Goal: Ask a question: Seek information or help from site administrators or community

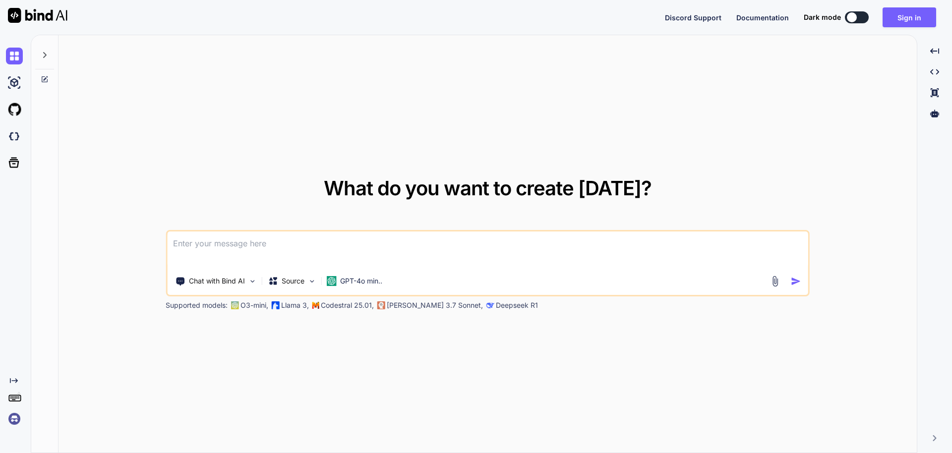
click at [242, 249] on textarea at bounding box center [487, 250] width 641 height 37
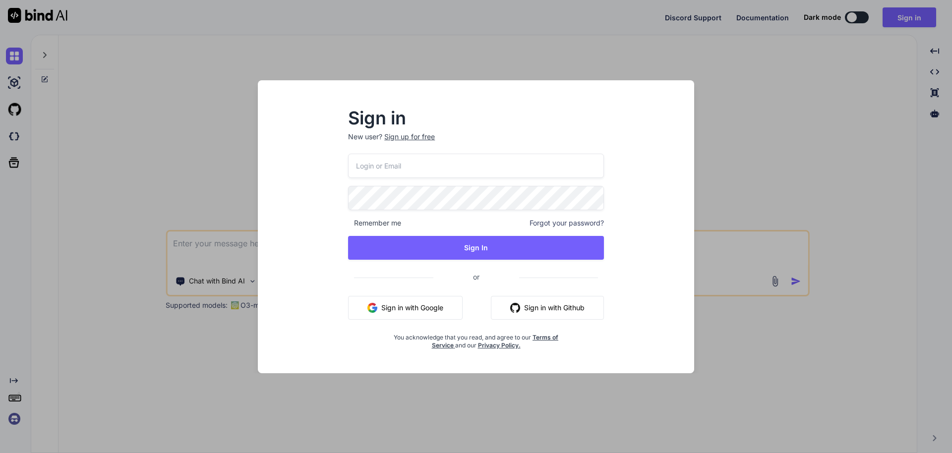
click at [396, 307] on button "Sign in with Google" at bounding box center [405, 308] width 115 height 24
click at [393, 165] on input "email" at bounding box center [476, 166] width 256 height 24
paste input "[EMAIL_ADDRESS][DOMAIN_NAME]"
type input "[EMAIL_ADDRESS][DOMAIN_NAME]"
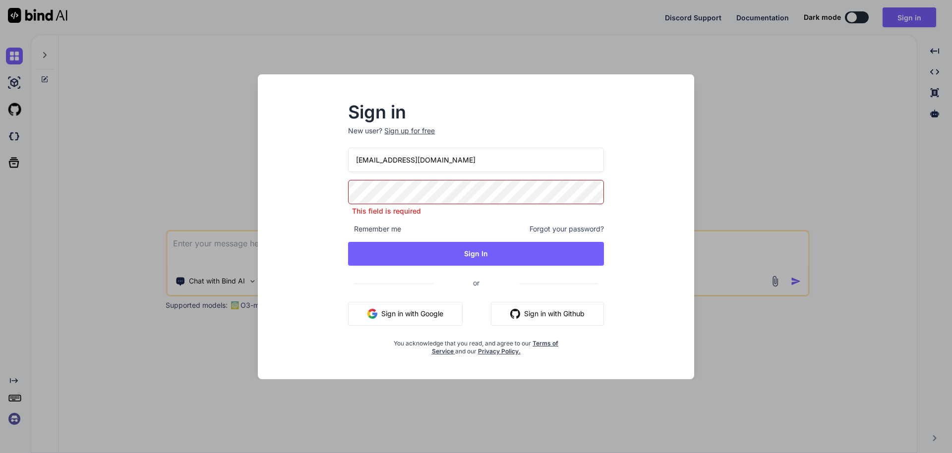
click at [406, 136] on p "New user? Sign up for free" at bounding box center [476, 137] width 256 height 22
click at [407, 130] on div "Sign up for free" at bounding box center [409, 131] width 51 height 10
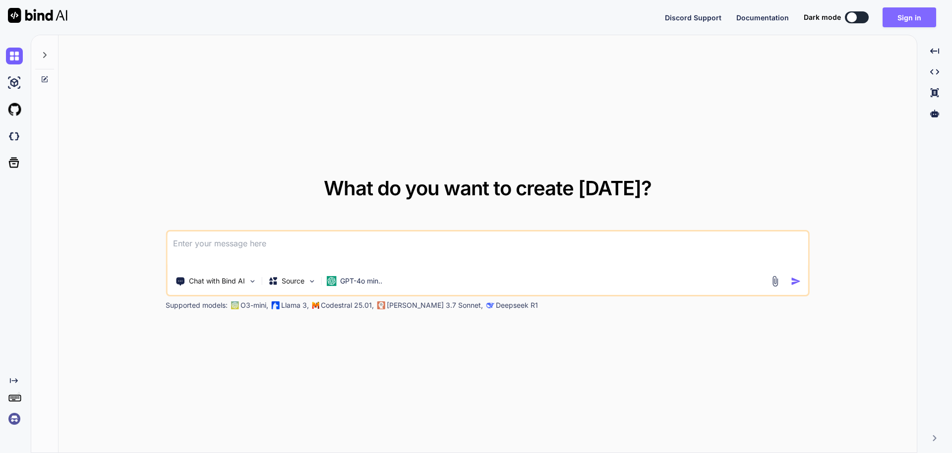
click at [911, 18] on button "Sign in" at bounding box center [910, 17] width 54 height 20
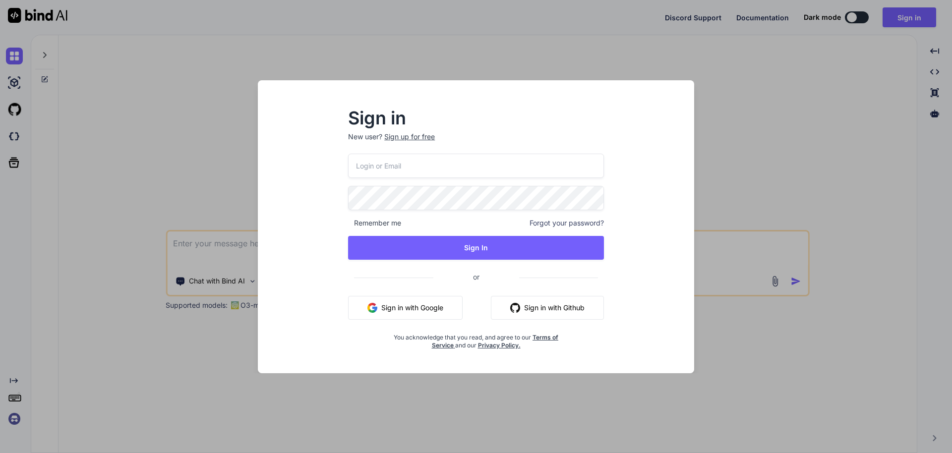
click at [404, 134] on div "Sign up for free" at bounding box center [409, 137] width 51 height 10
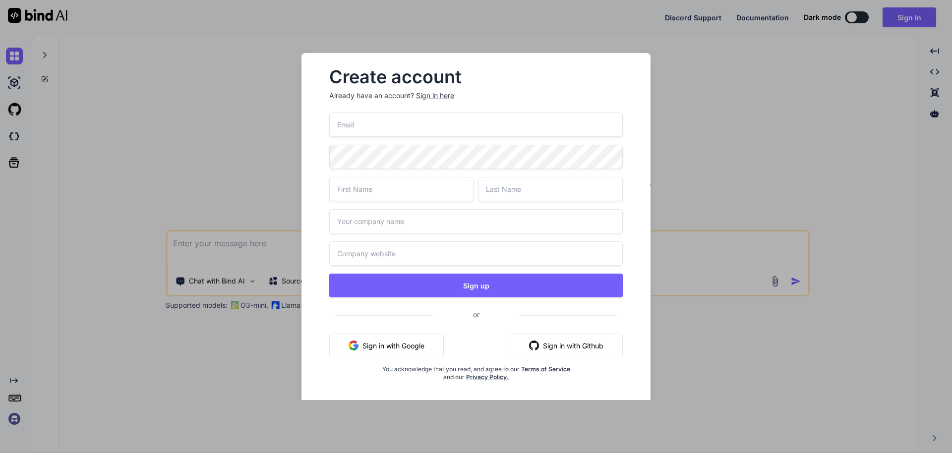
click at [404, 134] on input "email" at bounding box center [476, 125] width 294 height 24
paste input "[EMAIL_ADDRESS][DOMAIN_NAME]"
type input "[EMAIL_ADDRESS][DOMAIN_NAME]"
click at [416, 195] on input "text" at bounding box center [401, 189] width 145 height 24
type input "Naresh"
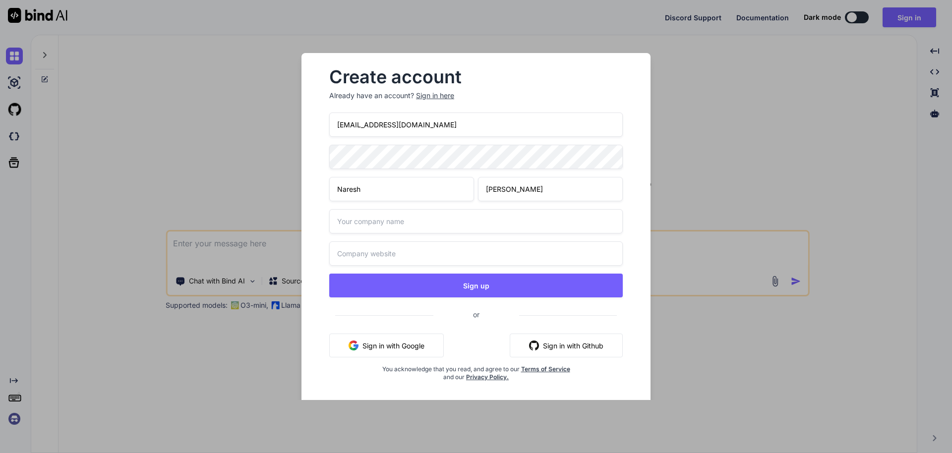
type input "[PERSON_NAME]"
click at [391, 222] on input "text" at bounding box center [476, 221] width 294 height 24
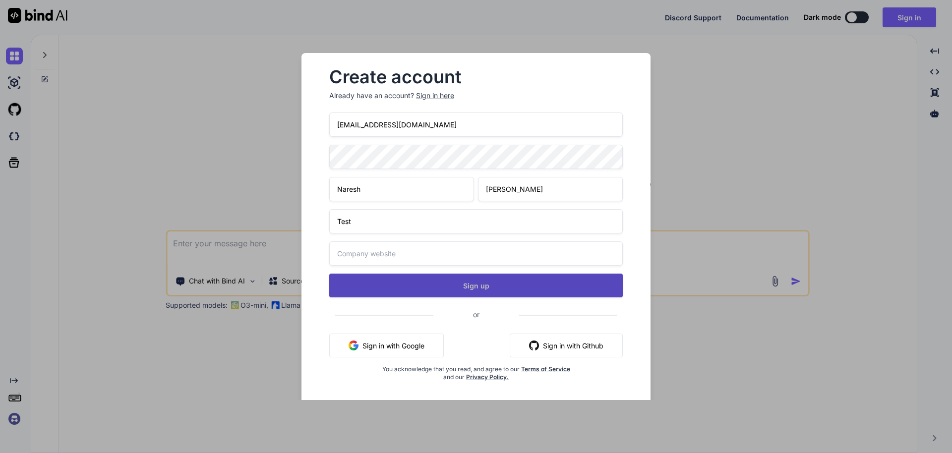
type input "Test"
click at [460, 283] on button "Sign up" at bounding box center [476, 286] width 294 height 24
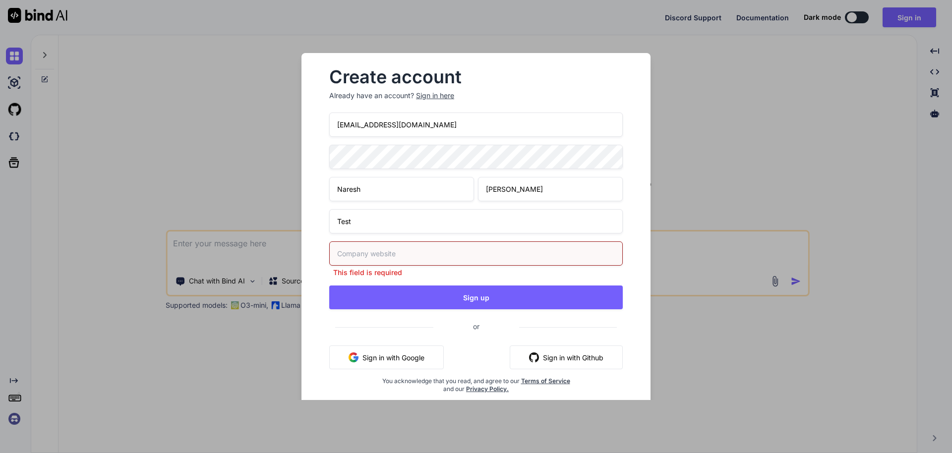
click at [414, 255] on input "text" at bounding box center [476, 253] width 294 height 24
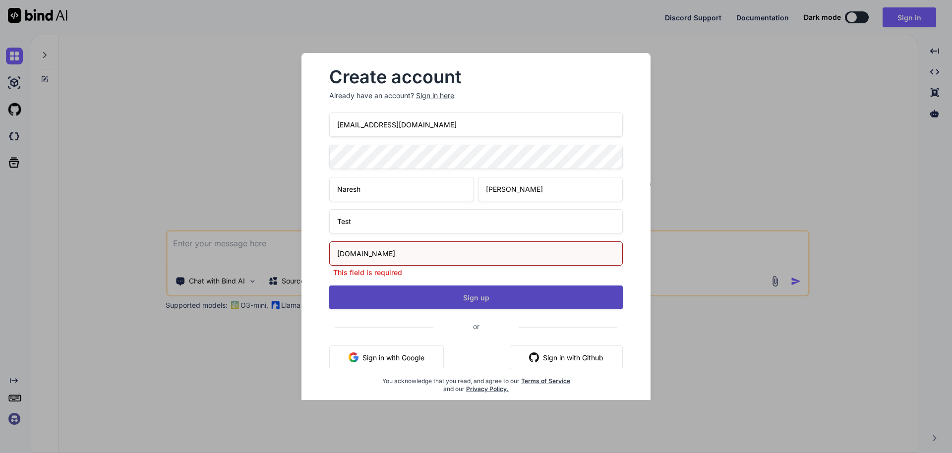
type input "[DOMAIN_NAME]"
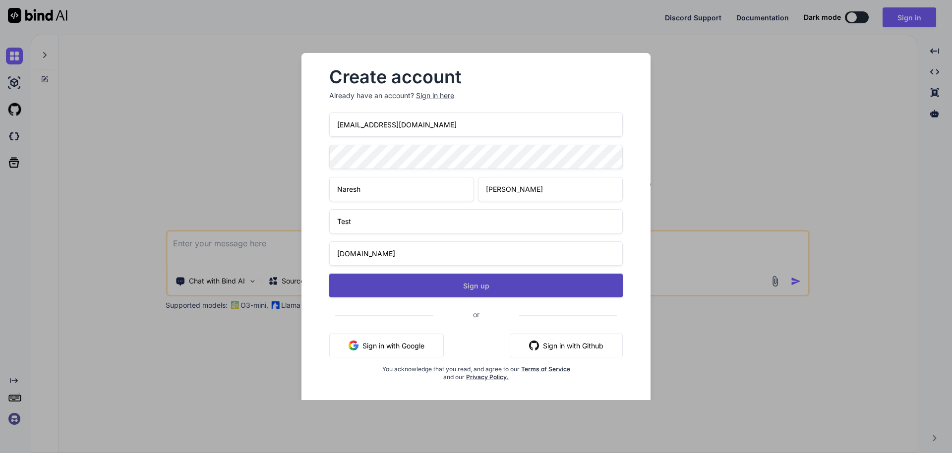
click at [477, 297] on button "Sign up" at bounding box center [476, 286] width 294 height 24
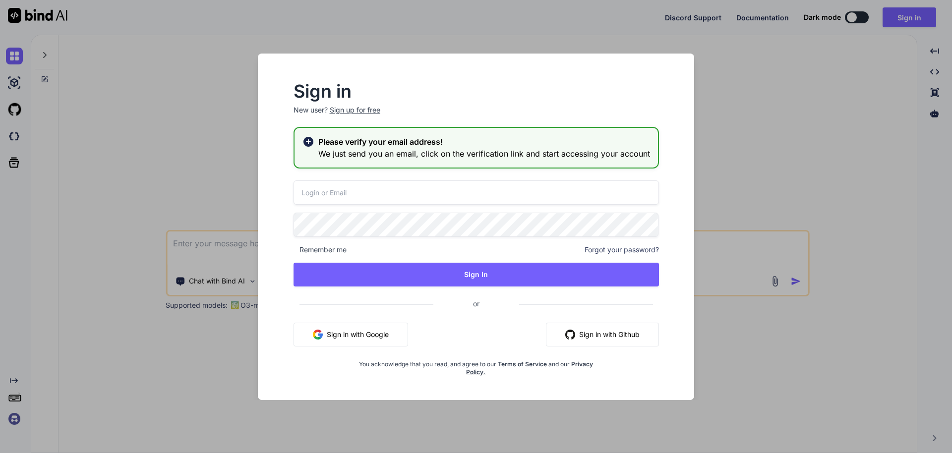
click at [335, 191] on input "email" at bounding box center [476, 193] width 365 height 24
paste input "[EMAIL_ADDRESS][DOMAIN_NAME]"
type input "[EMAIL_ADDRESS][DOMAIN_NAME]"
click at [345, 226] on div "Sign in New user? Sign up for free Please verify your email address! We just se…" at bounding box center [476, 229] width 397 height 293
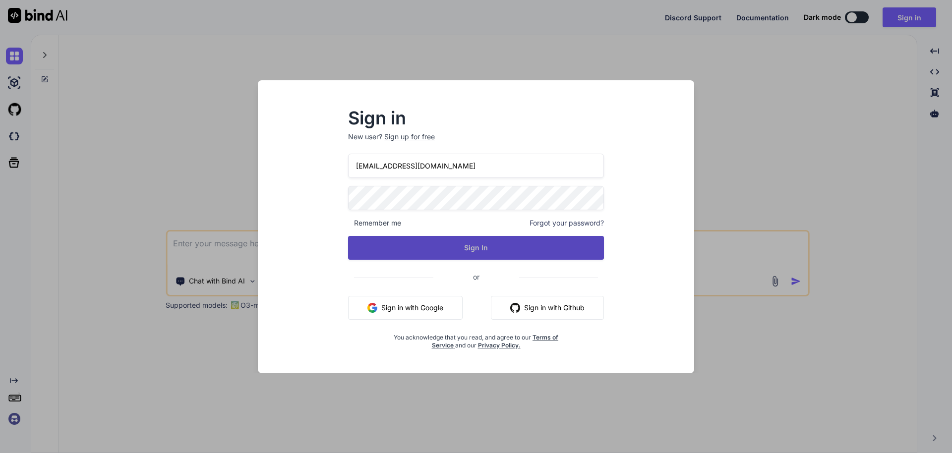
click at [461, 253] on button "Sign In" at bounding box center [476, 248] width 256 height 24
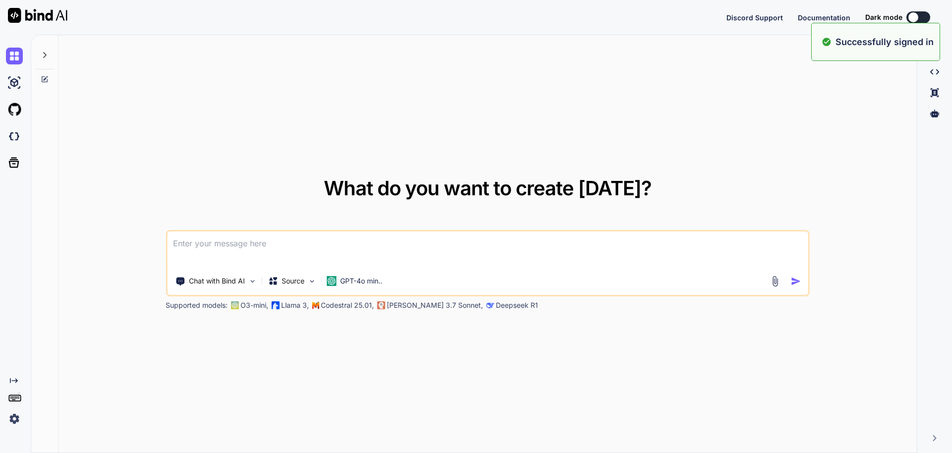
click at [242, 248] on textarea at bounding box center [487, 250] width 641 height 37
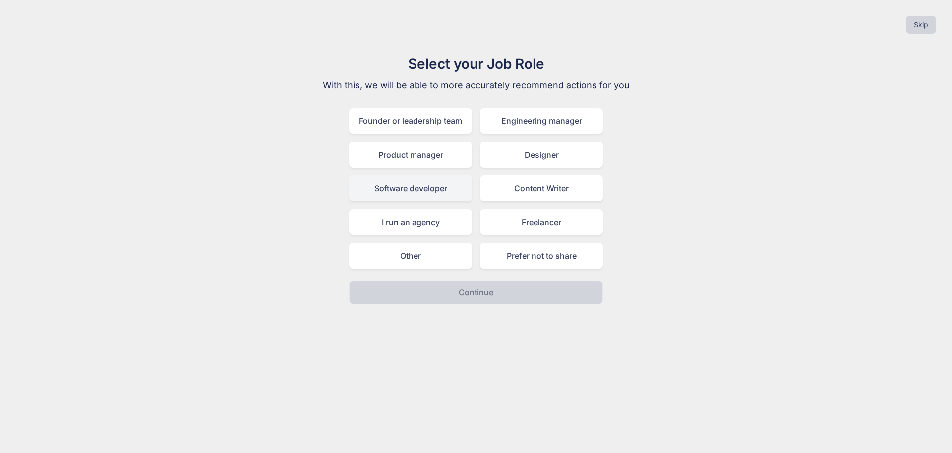
click at [417, 188] on div "Software developer" at bounding box center [410, 189] width 123 height 26
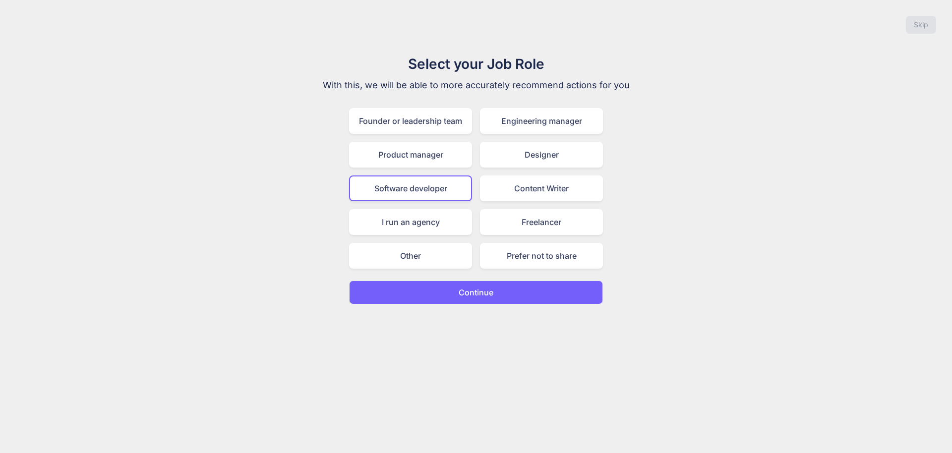
click at [450, 291] on button "Continue" at bounding box center [476, 293] width 254 height 24
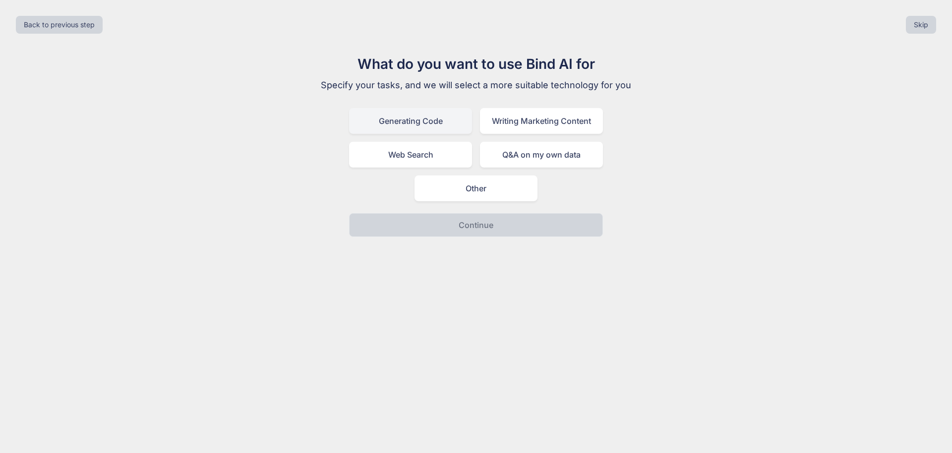
click at [412, 121] on div "Generating Code" at bounding box center [410, 121] width 123 height 26
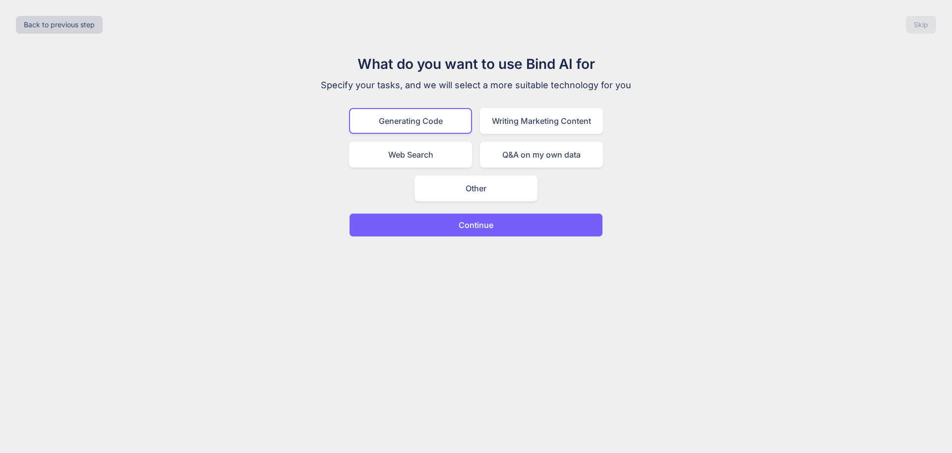
click at [487, 226] on p "Continue" at bounding box center [476, 225] width 35 height 12
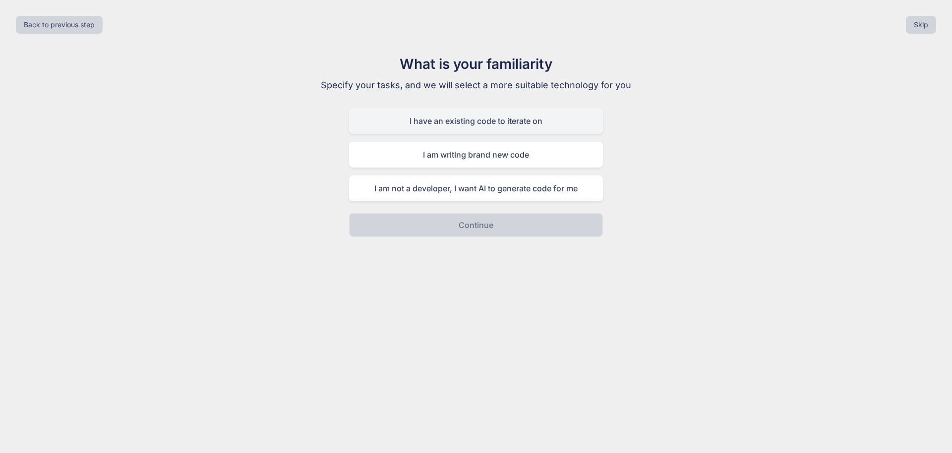
click at [491, 124] on div "I have an existing code to iterate on" at bounding box center [476, 121] width 254 height 26
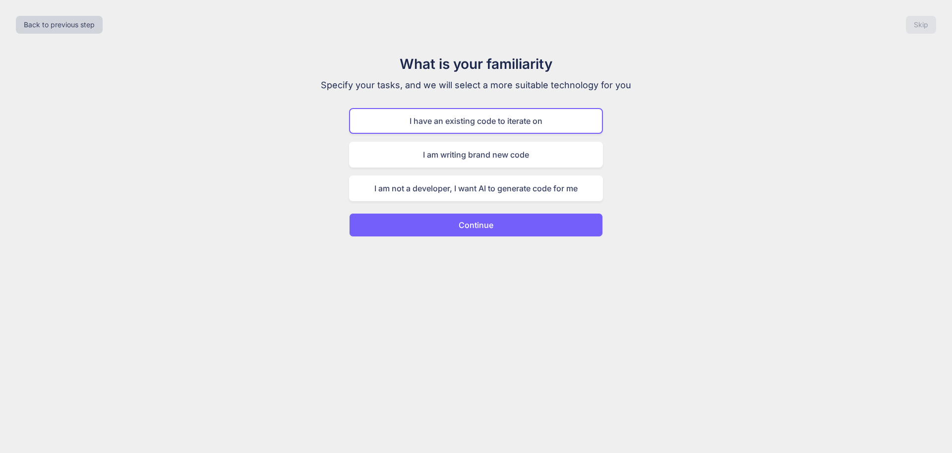
click at [459, 224] on p "Continue" at bounding box center [476, 225] width 35 height 12
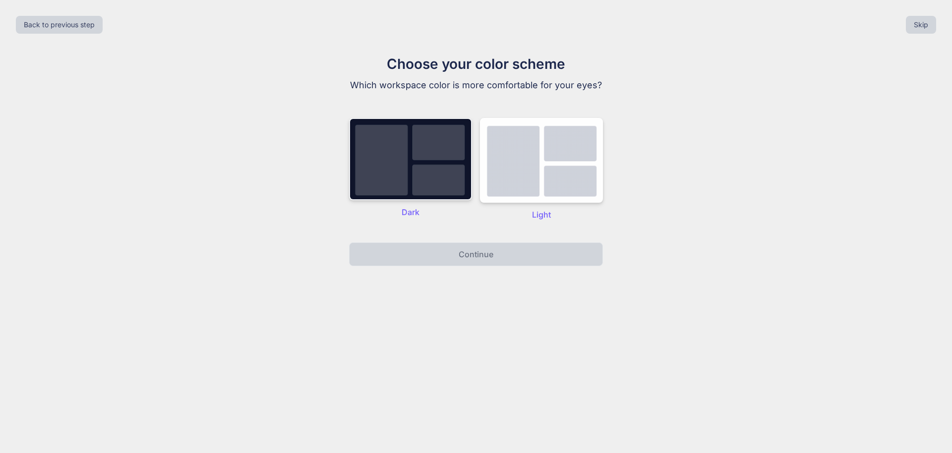
click at [425, 168] on img at bounding box center [410, 159] width 123 height 82
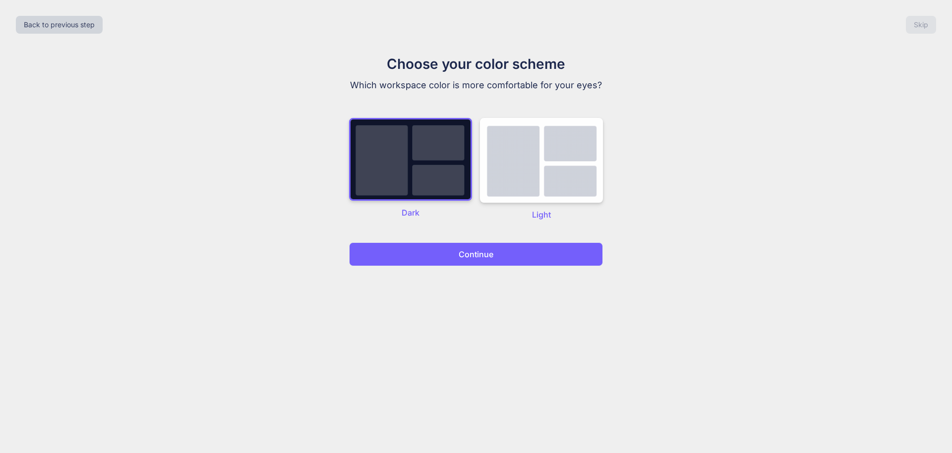
click at [459, 260] on p "Continue" at bounding box center [476, 254] width 35 height 12
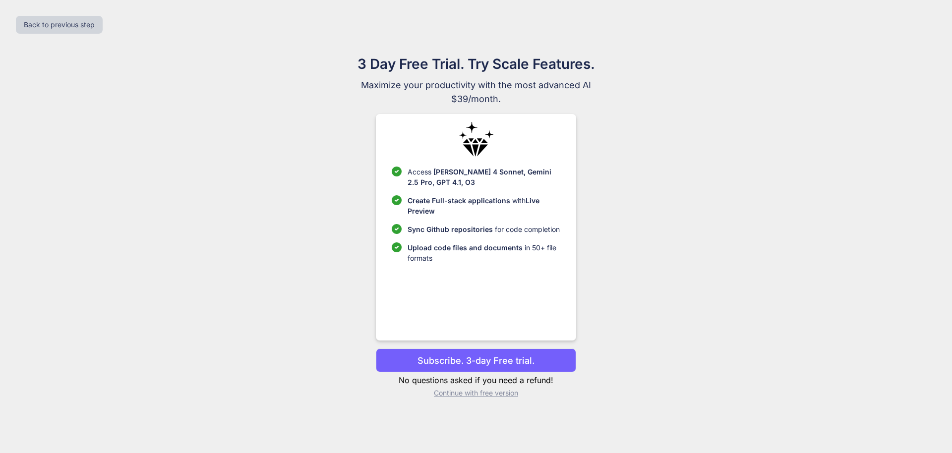
click at [477, 250] on span "Upload code files and documents" at bounding box center [465, 247] width 115 height 8
click at [486, 392] on p "Continue with free version" at bounding box center [476, 393] width 200 height 10
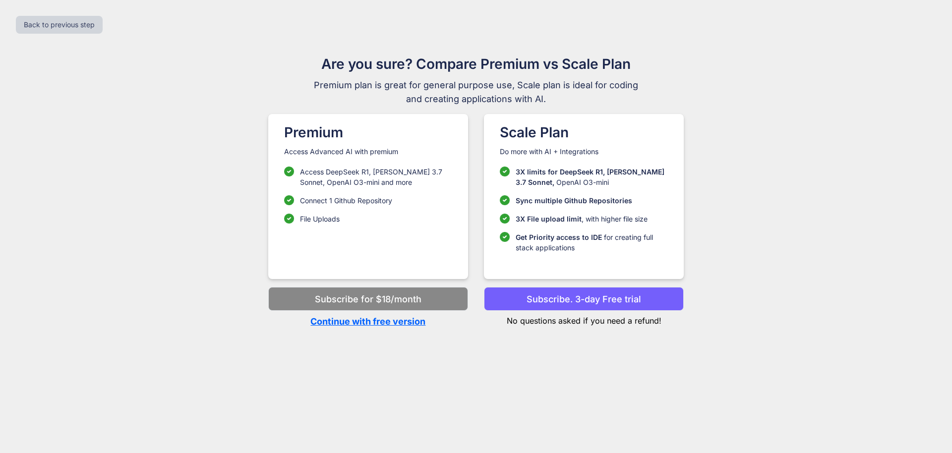
click at [345, 320] on p "Continue with free version" at bounding box center [368, 321] width 200 height 13
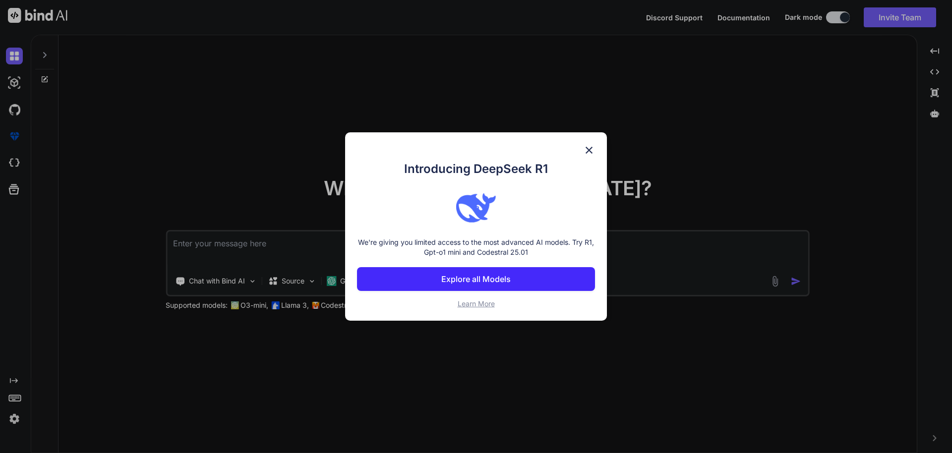
click at [587, 147] on img at bounding box center [589, 150] width 12 height 12
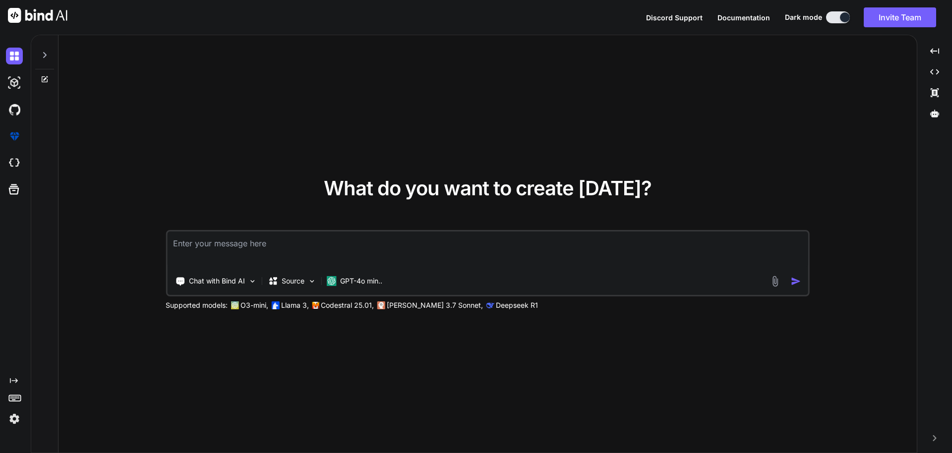
click at [325, 254] on textarea at bounding box center [487, 250] width 641 height 37
paste textarea "SQLSTATE[HY000]: General error: 3780 Referencing column 'invoice_id' and refere…"
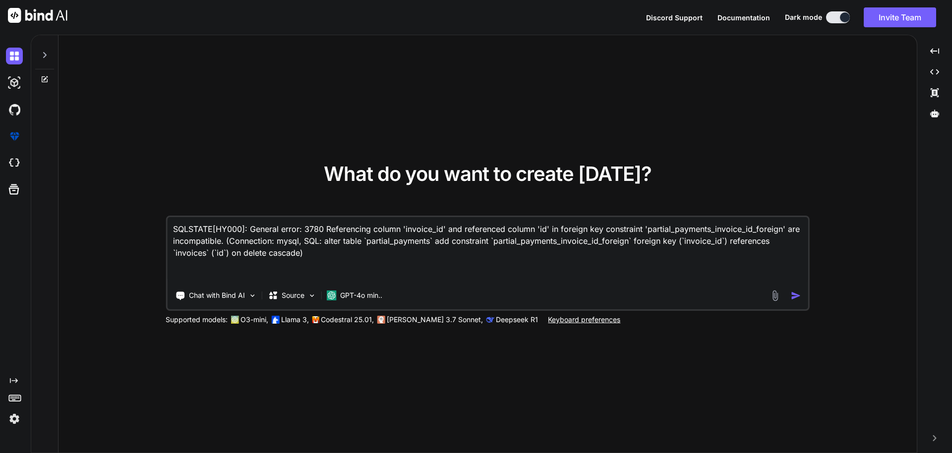
paste textarea "<?php use Illuminate\Database\Migrations\Migration; use Illuminate\Database\Sch…"
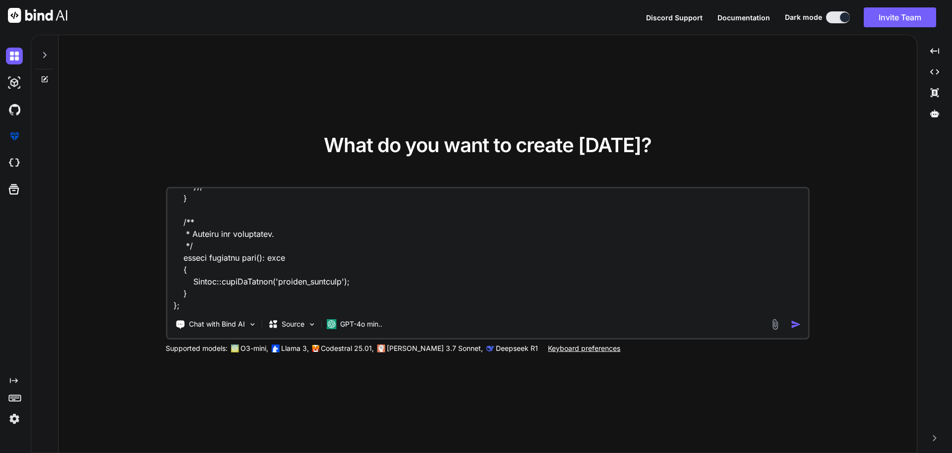
type textarea "SQLSTATE[HY000]: General error: 3780 Referencing column 'invoice_id' and refere…"
click at [794, 321] on img "button" at bounding box center [796, 324] width 10 height 10
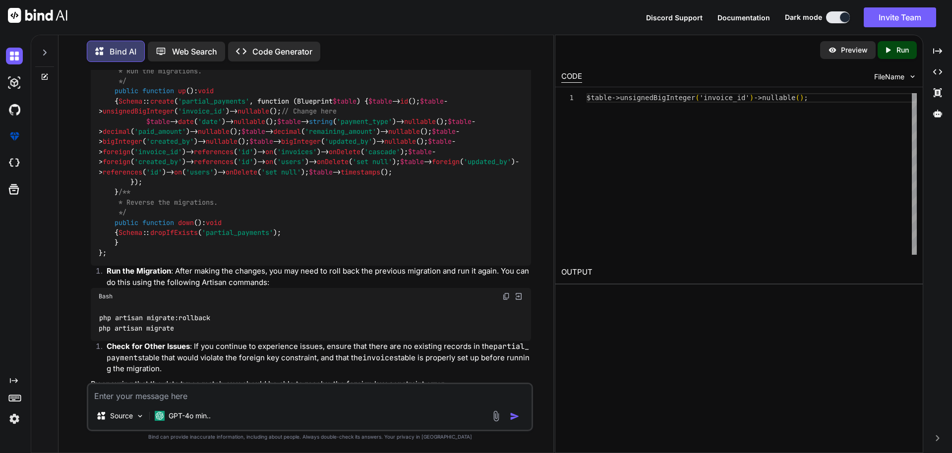
scroll to position [390, 0]
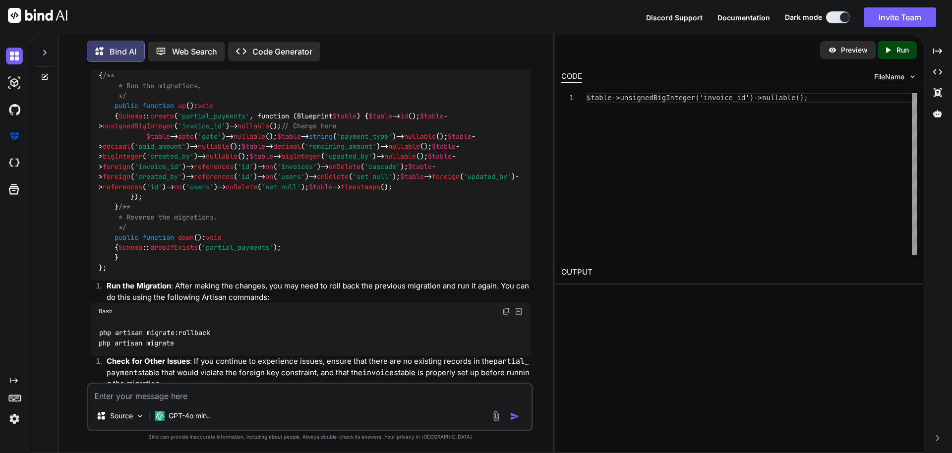
click at [174, 131] on span "unsignedBigInteger" at bounding box center [138, 126] width 71 height 9
copy span "unsignedBigInteger"
click at [142, 161] on span "bigInteger" at bounding box center [123, 156] width 40 height 9
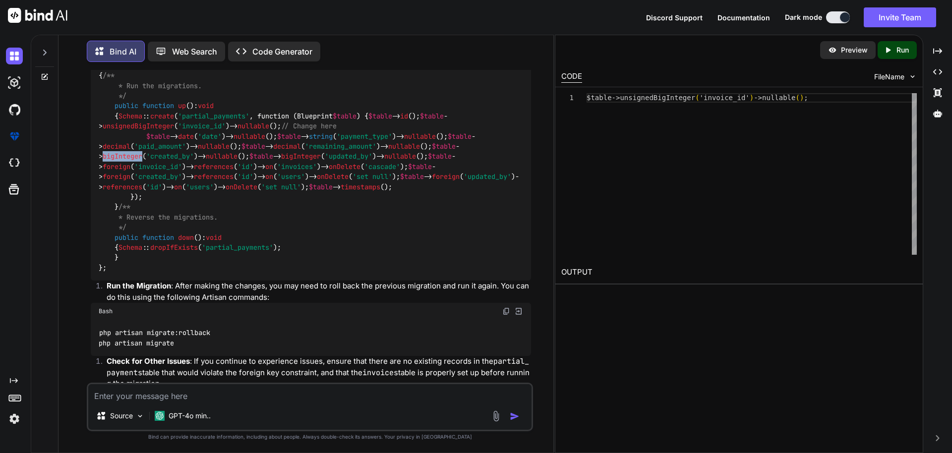
click at [200, 231] on code "use Illuminate \ Database \ Migrations \ Migration ; use Illuminate \ Database …" at bounding box center [309, 162] width 421 height 223
click at [281, 161] on span "bigInteger" at bounding box center [301, 156] width 40 height 9
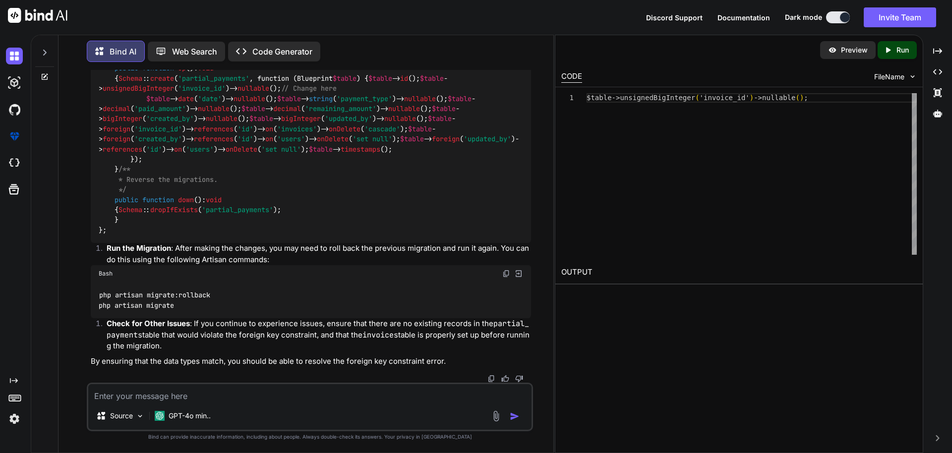
scroll to position [569, 0]
click at [178, 392] on textarea at bounding box center [309, 393] width 443 height 18
paste textarea "SQLSTATE[42000]: Syntax error or access violation: 1091 Can't DROP 'roles_clini…"
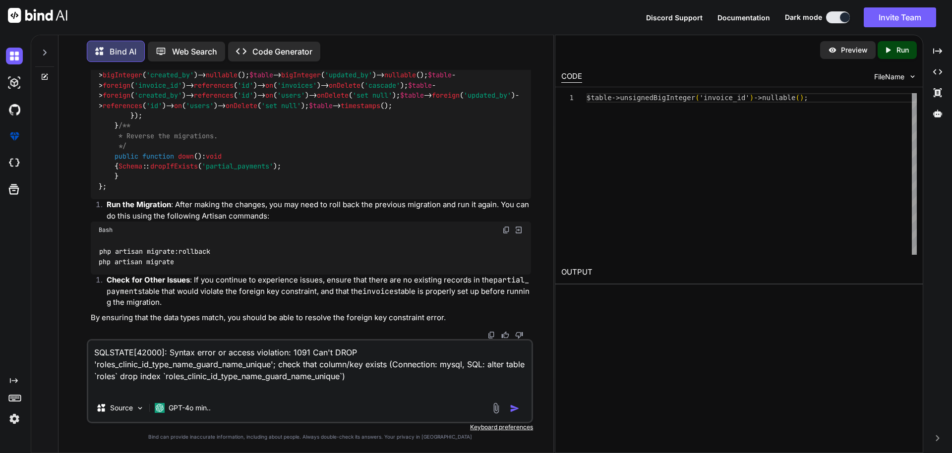
paste textarea "<?php use Illuminate\Database\Migrations\Migration; use Illuminate\Database\Sch…"
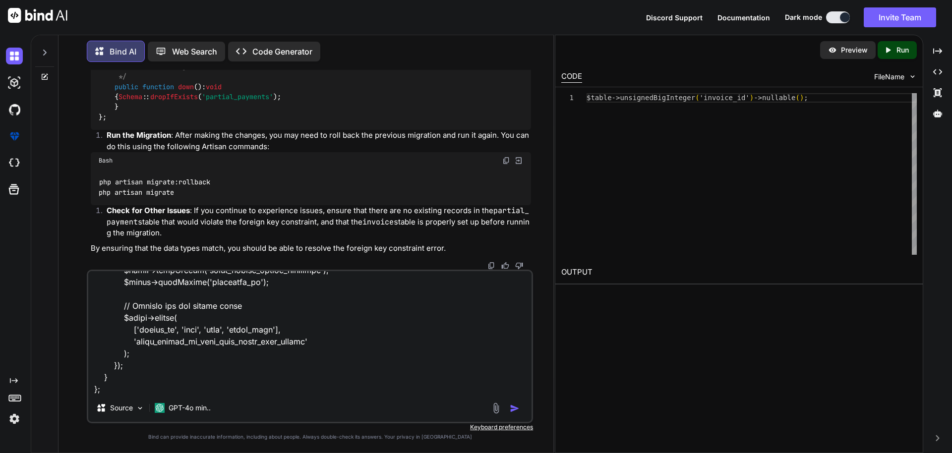
scroll to position [465, 0]
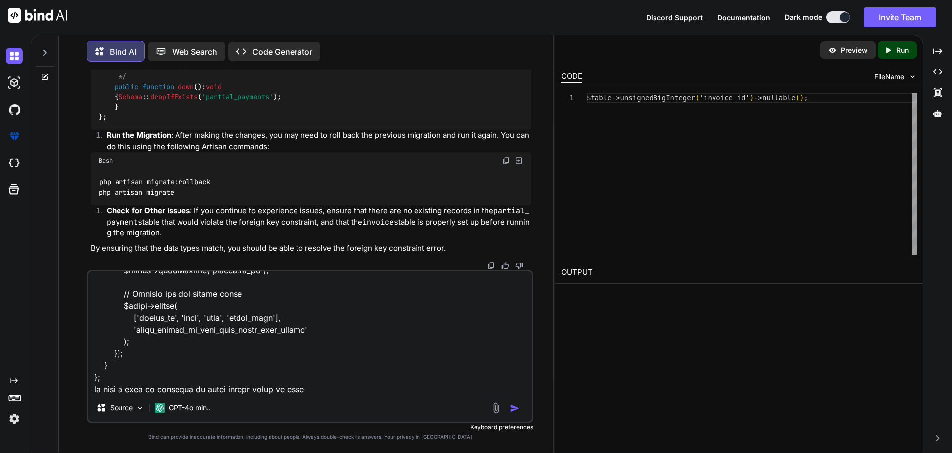
type textarea "SQLSTATE[42000]: Syntax error or access violation: 1091 Can't DROP 'roles_clini…"
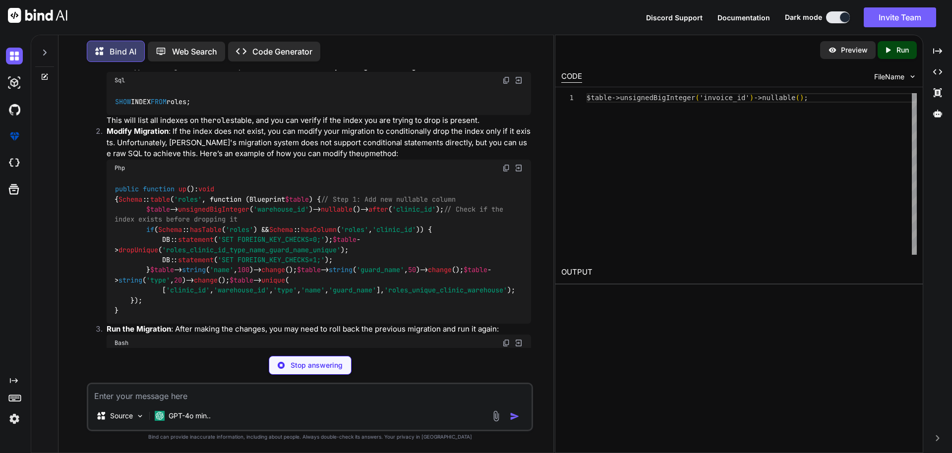
scroll to position [1069, 0]
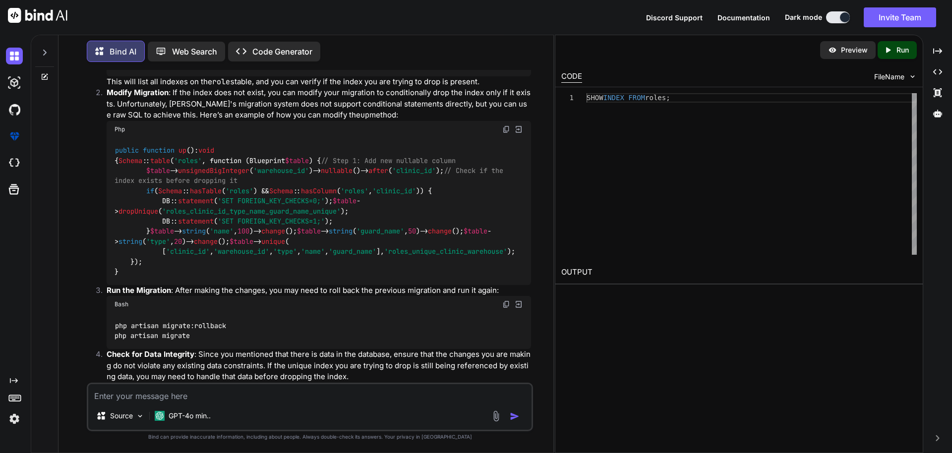
click at [504, 46] on img at bounding box center [506, 42] width 8 height 8
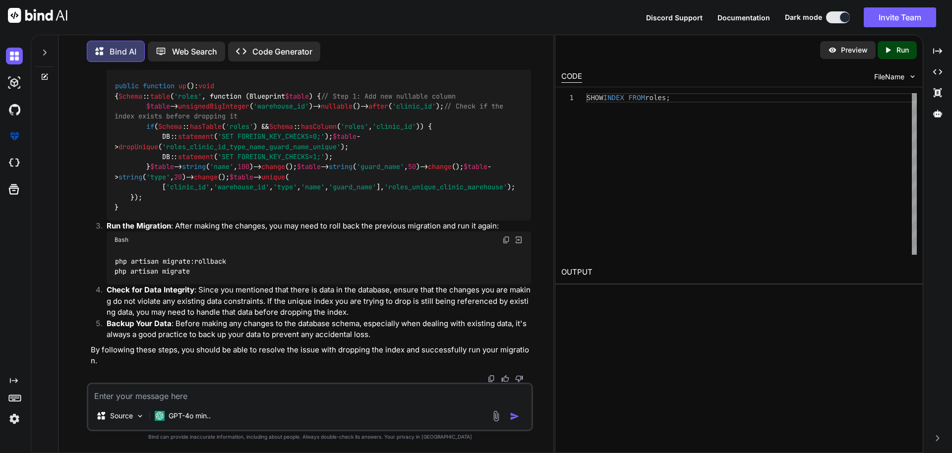
scroll to position [1248, 0]
drag, startPoint x: 142, startPoint y: 182, endPoint x: 198, endPoint y: 234, distance: 75.8
click at [198, 221] on div "public function up ( ): void { Schema :: table ( 'roles' , function (Blueprint …" at bounding box center [319, 146] width 424 height 147
copy code "if ( Schema :: hasTable ( 'roles' ) && Schema :: hasColumn ( 'roles' , 'clinic_…"
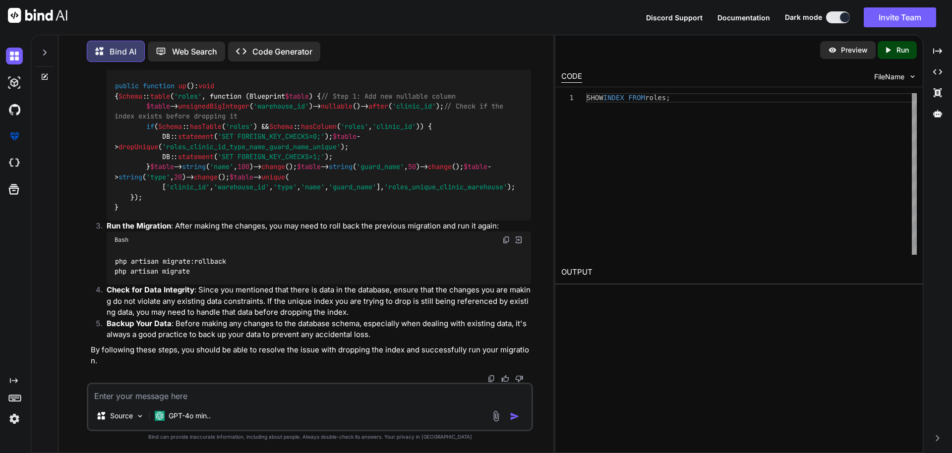
click at [312, 184] on div "public function up ( ): void { Schema :: table ( 'roles' , function (Blueprint …" at bounding box center [319, 146] width 424 height 147
click at [352, 221] on div "public function up ( ): void { Schema :: table ( 'roles' , function (Blueprint …" at bounding box center [319, 146] width 424 height 147
click at [505, 241] on img at bounding box center [506, 240] width 8 height 8
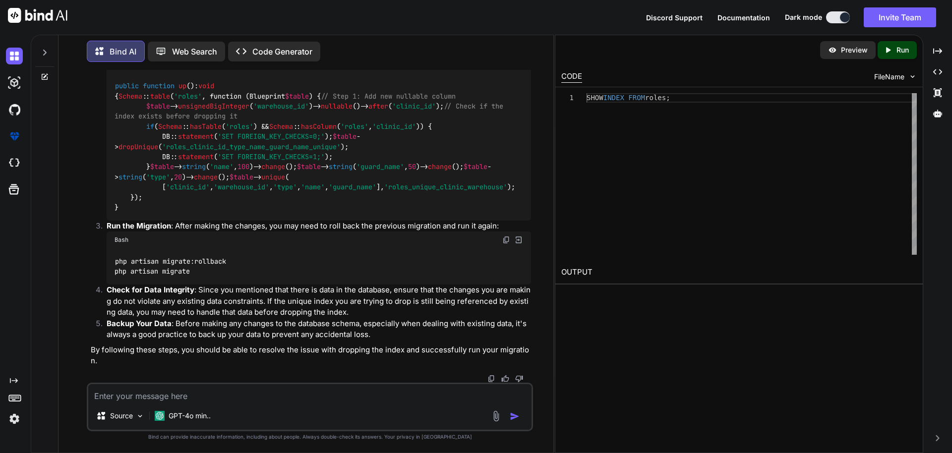
click at [137, 402] on textarea at bounding box center [309, 393] width 443 height 18
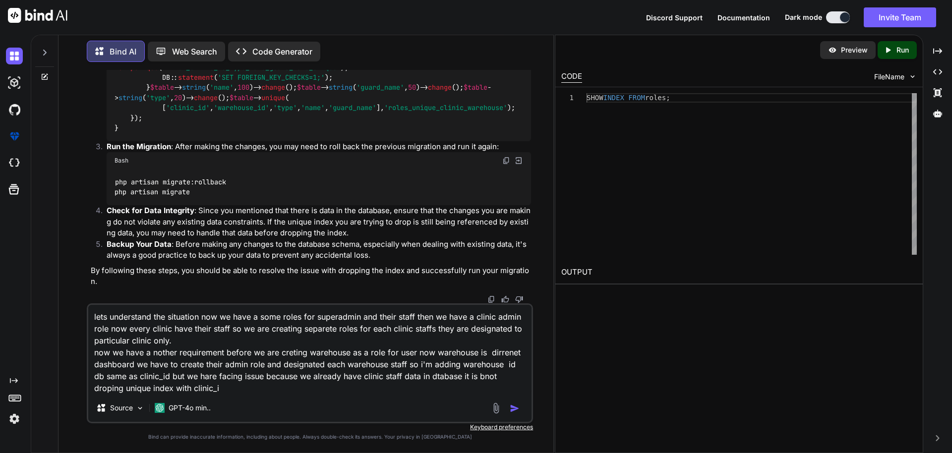
type textarea "lets understand the situation now we have a some roles for superadmin and their…"
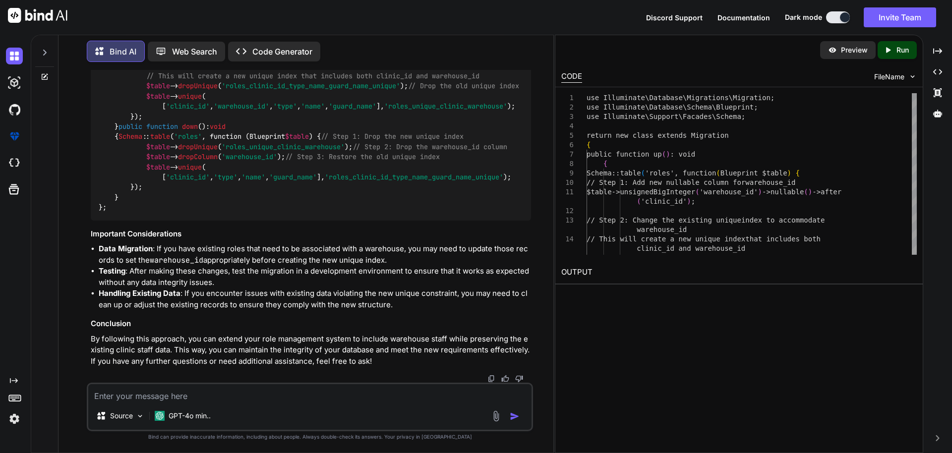
scroll to position [2292, 0]
click at [307, 159] on div "use Illuminate \ Database \ Migrations \ Migration ; use Illuminate \ Database …" at bounding box center [311, 111] width 440 height 218
drag, startPoint x: 73, startPoint y: 325, endPoint x: 416, endPoint y: 253, distance: 350.1
click at [420, 255] on div "You Bind AI The error message you're encountering indicates that there is a mis…" at bounding box center [309, 261] width 487 height 383
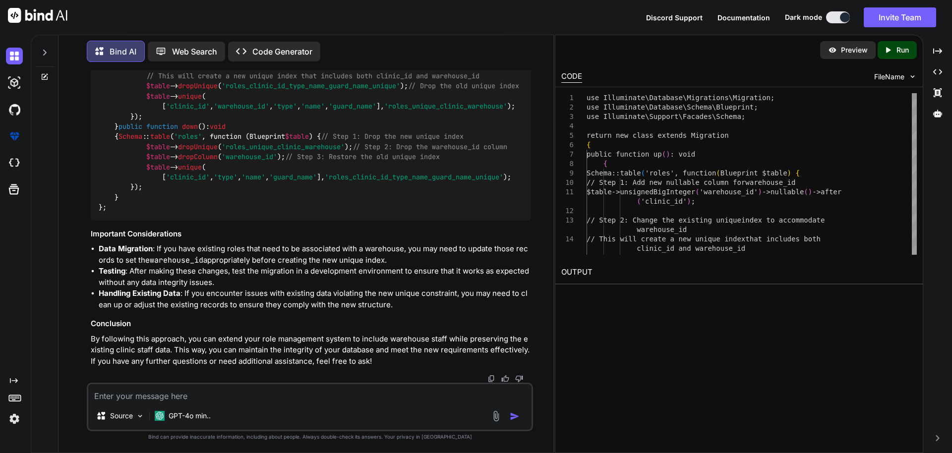
scroll to position [1969, 0]
click at [247, 392] on textarea at bounding box center [309, 393] width 443 height 18
paste textarea "SQLSTATE[42000]: Syntax error or access violation: 1091 Can't DROP 'roles_clini…"
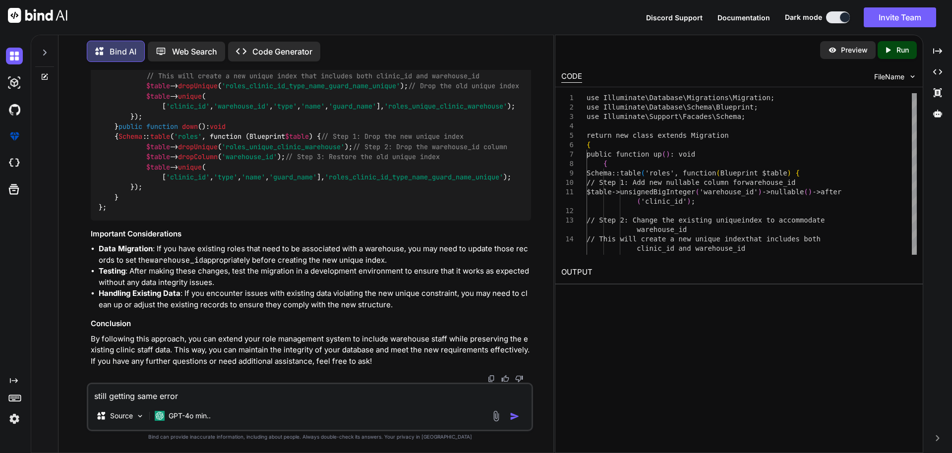
type textarea "still getting same error SQLSTATE[42000]: Syntax error or access violation: 109…"
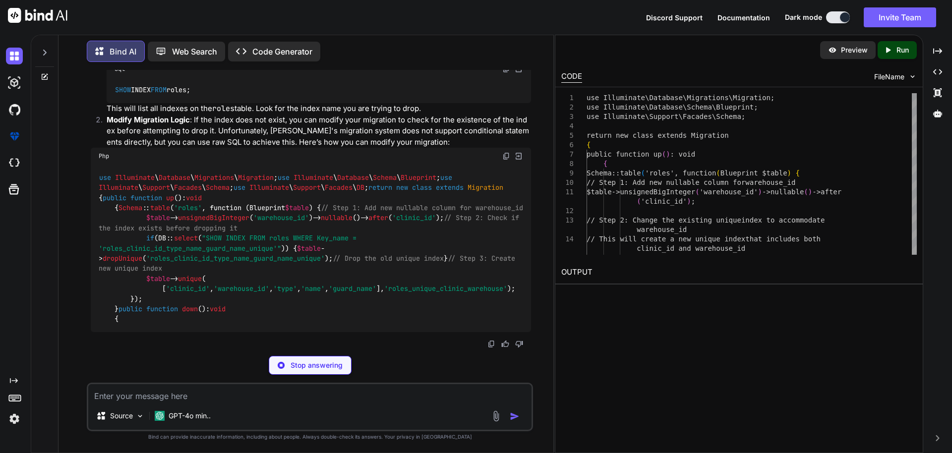
scroll to position [2692, 0]
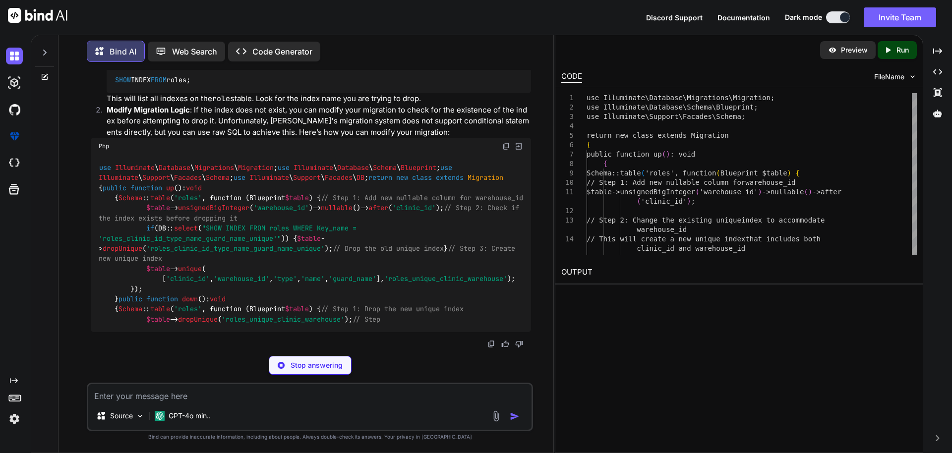
click at [142, 85] on code "SHOW INDEX FROM roles;" at bounding box center [153, 80] width 77 height 10
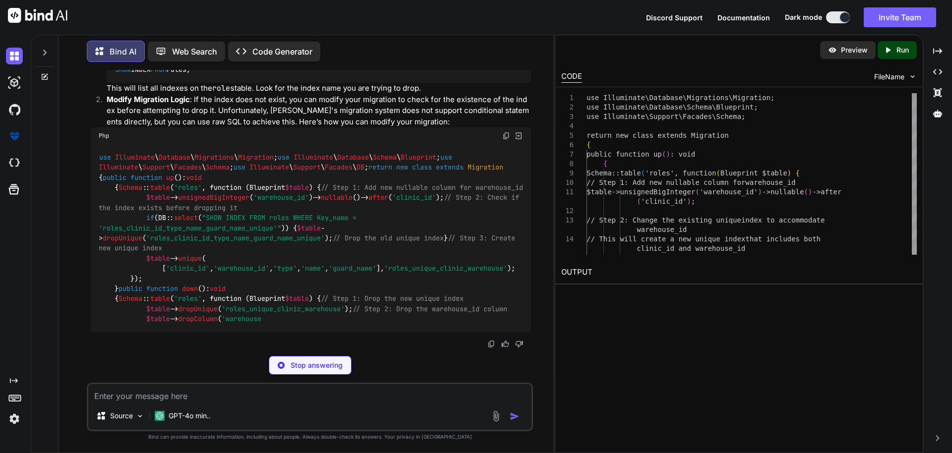
click at [142, 75] on code "SHOW INDEX FROM roles;" at bounding box center [153, 69] width 77 height 10
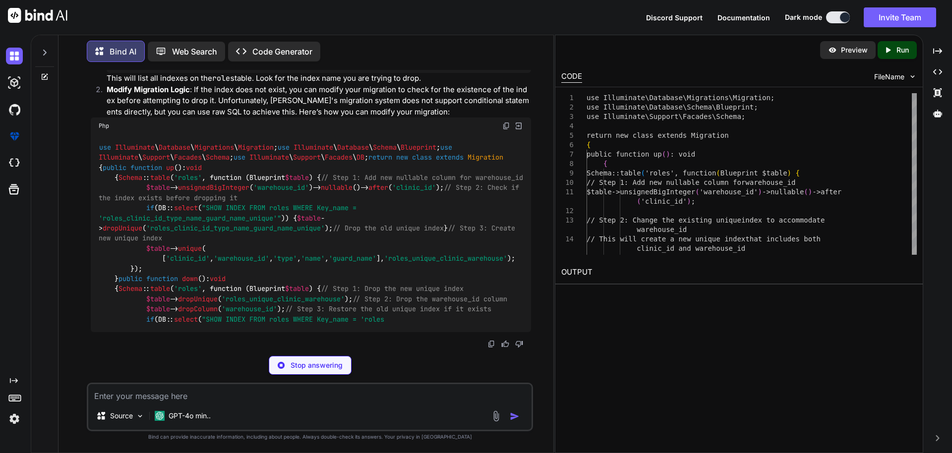
copy li "SHOW INDEX FROM roles;"
